Goal: Download file/media

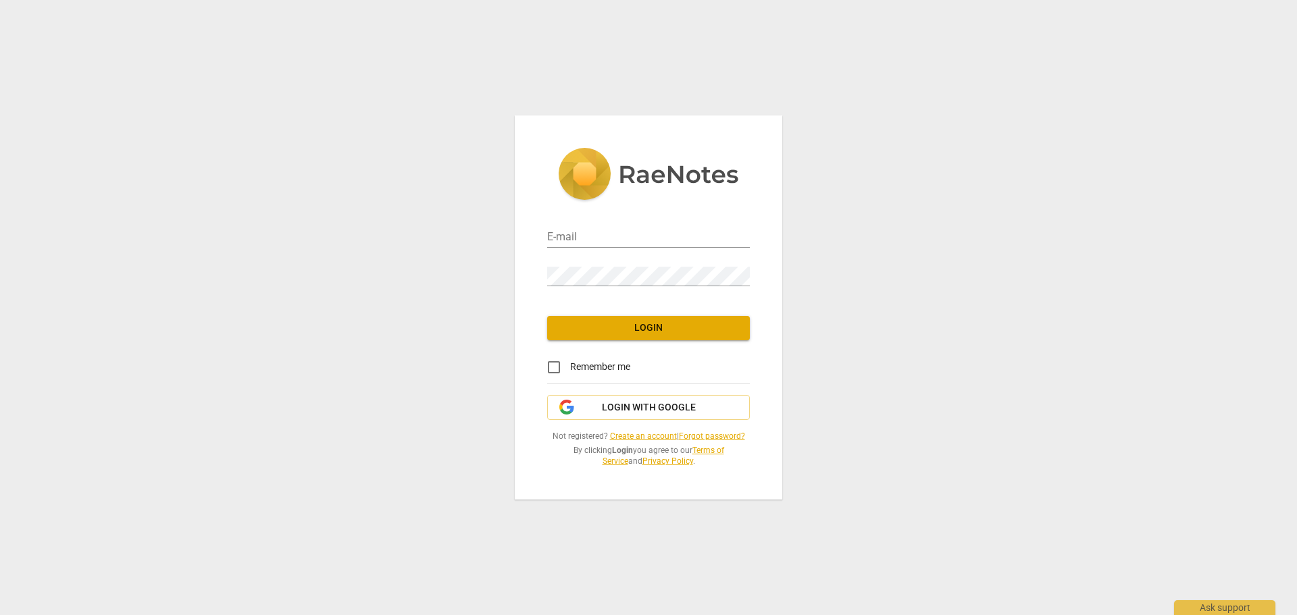
type input "[PERSON_NAME][EMAIL_ADDRESS][DOMAIN_NAME]"
click at [664, 325] on span "Login" at bounding box center [648, 328] width 181 height 14
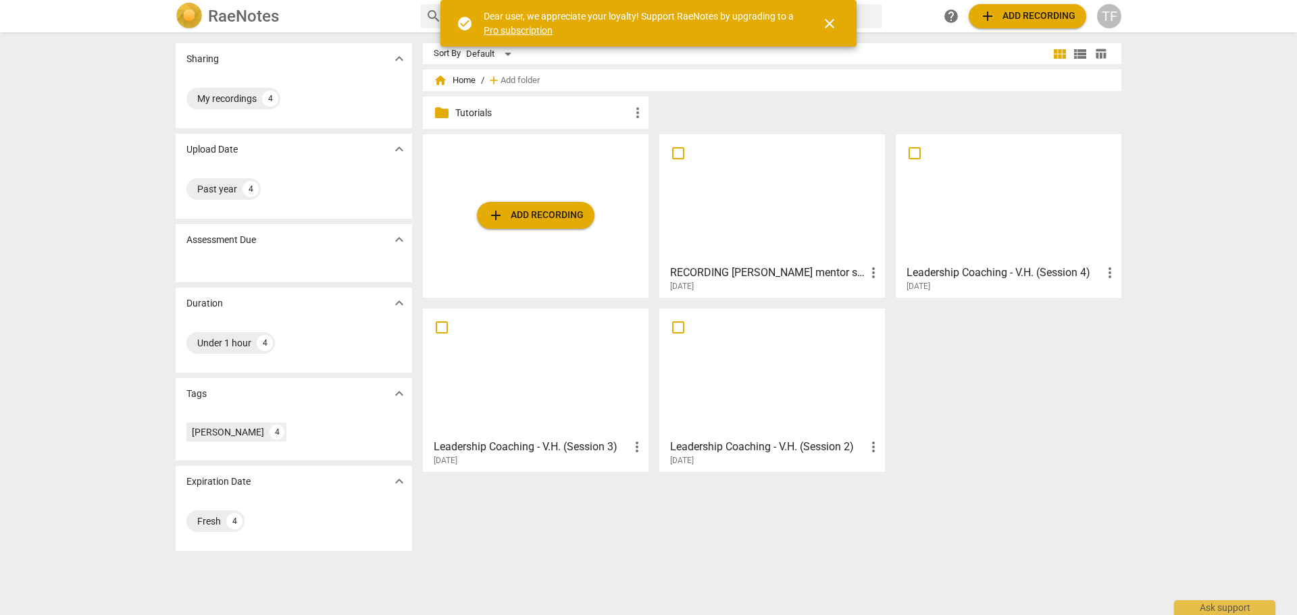
click at [989, 205] on div at bounding box center [1008, 199] width 216 height 120
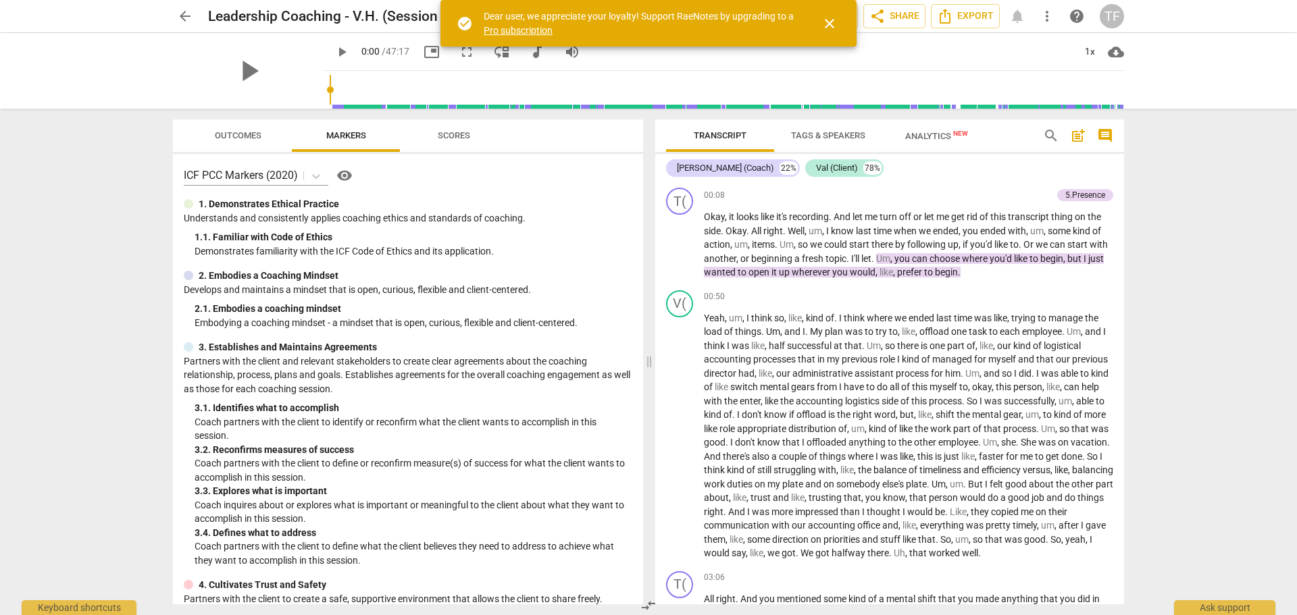
click at [834, 26] on span "close" at bounding box center [829, 24] width 16 height 16
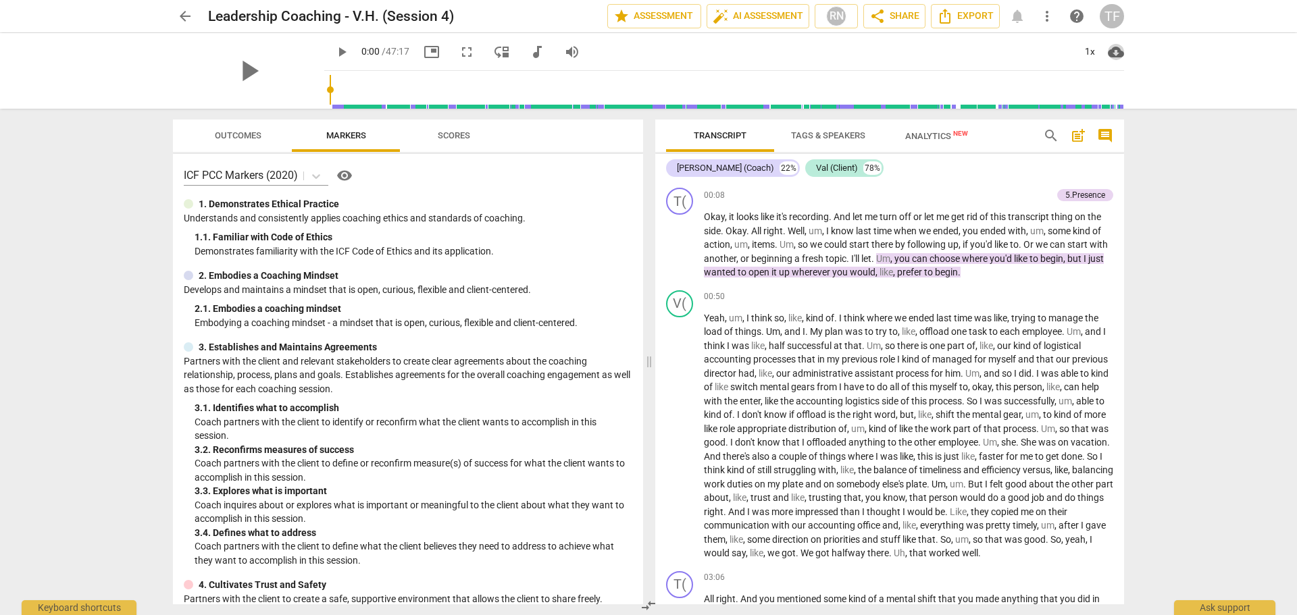
click at [1118, 51] on span "cloud_download" at bounding box center [1115, 52] width 16 height 16
click at [1126, 51] on li "Download audio" at bounding box center [1157, 52] width 100 height 32
click at [459, 139] on span "Scores" at bounding box center [454, 135] width 32 height 10
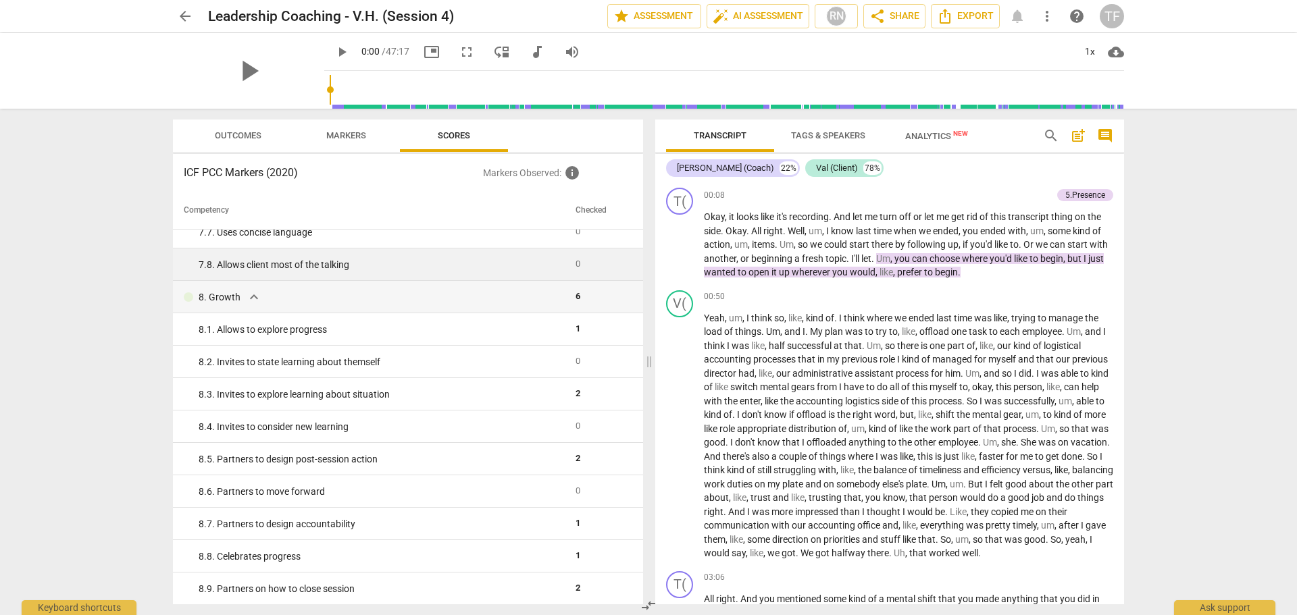
scroll to position [1149, 0]
